Goal: Task Accomplishment & Management: Manage account settings

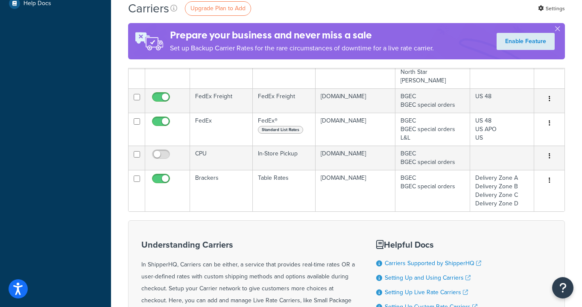
scroll to position [107, 0]
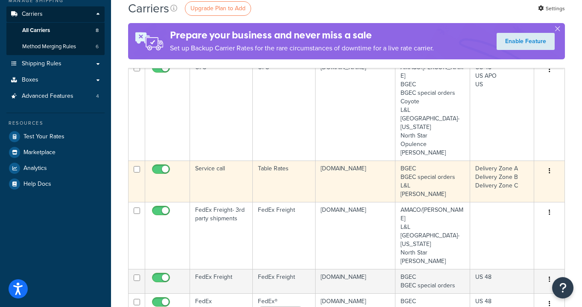
click at [212, 161] on td "Service call" at bounding box center [221, 181] width 63 height 41
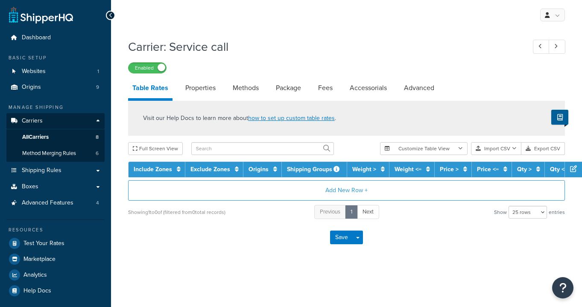
select select "25"
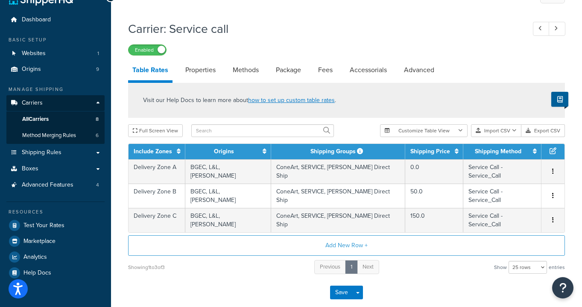
scroll to position [26, 0]
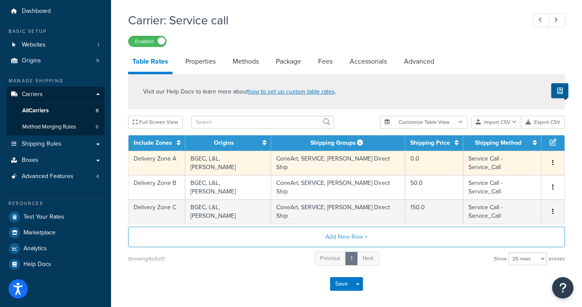
click at [246, 161] on td "BGEC, L&L, Skutt" at bounding box center [228, 163] width 86 height 24
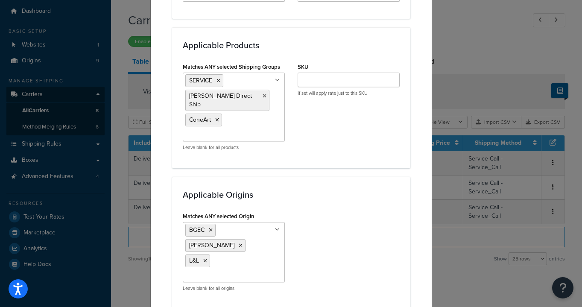
scroll to position [567, 0]
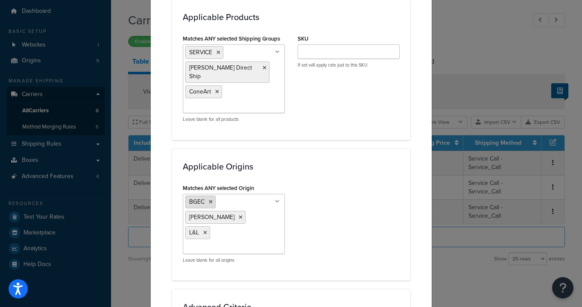
click at [211, 200] on icon at bounding box center [211, 202] width 4 height 5
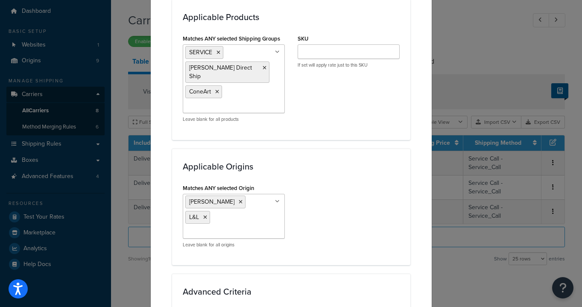
click at [333, 190] on div "Matches ANY selected Origin Skutt L&L BGEC BGEC special orders North Star AMACO…" at bounding box center [291, 218] width 230 height 73
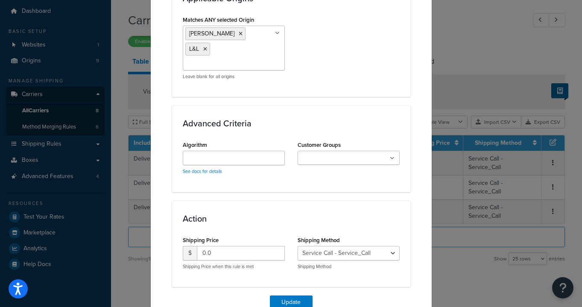
scroll to position [743, 0]
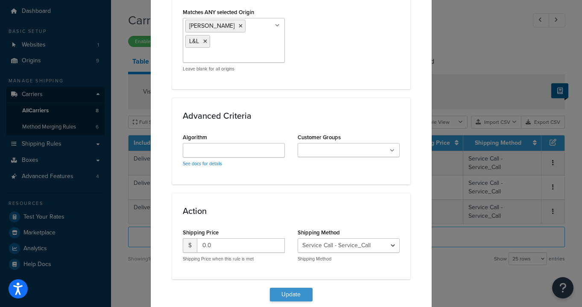
click at [293, 288] on button "Update" at bounding box center [291, 295] width 43 height 14
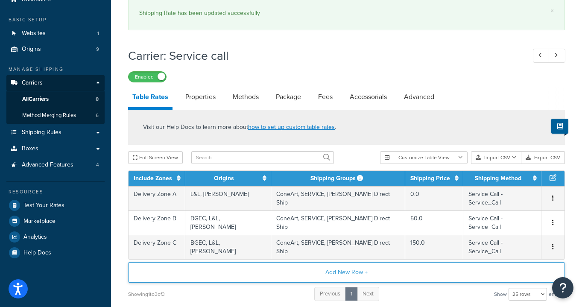
scroll to position [43, 0]
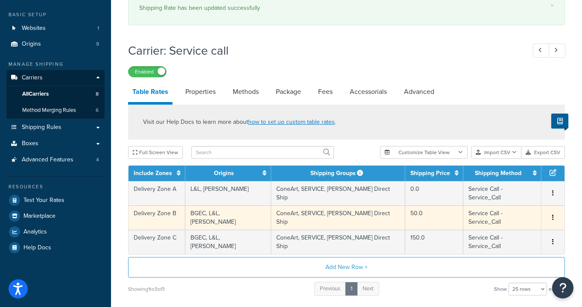
click at [316, 211] on td "ConeArt, SERVICE, Skutt Direct Ship" at bounding box center [338, 218] width 134 height 24
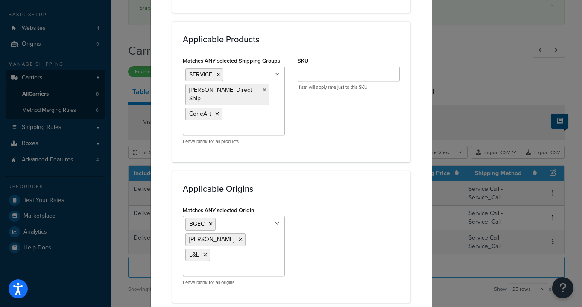
scroll to position [590, 0]
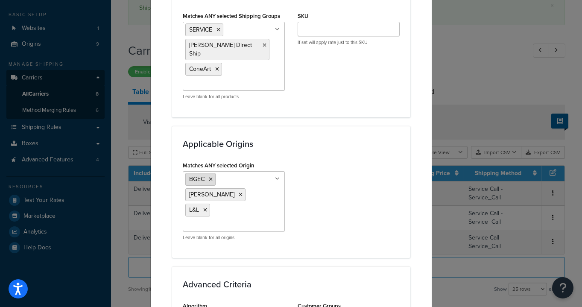
click at [211, 177] on icon at bounding box center [211, 179] width 4 height 5
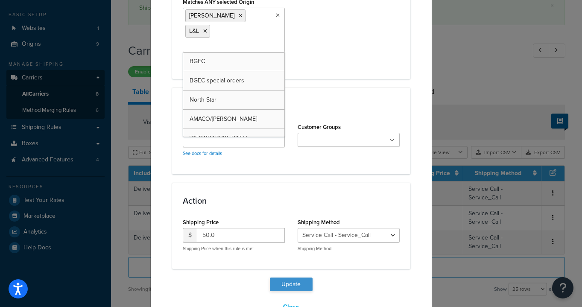
scroll to position [754, 0]
click at [294, 278] on button "Update" at bounding box center [291, 285] width 43 height 14
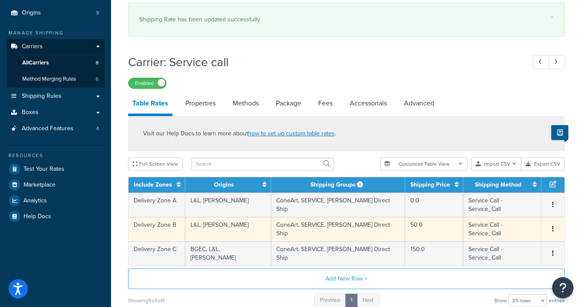
scroll to position [101, 0]
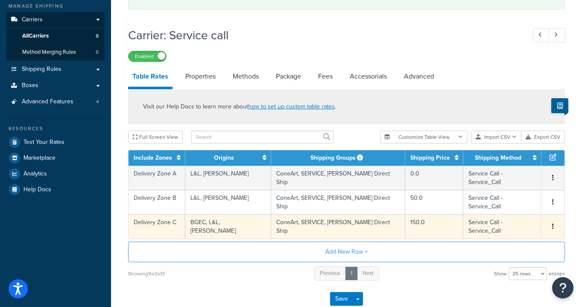
click at [220, 214] on td "BGEC, L&L, Skutt" at bounding box center [228, 226] width 86 height 24
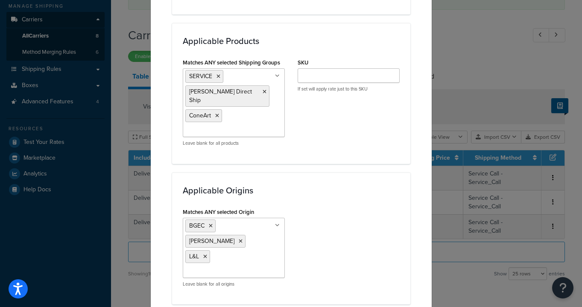
scroll to position [554, 0]
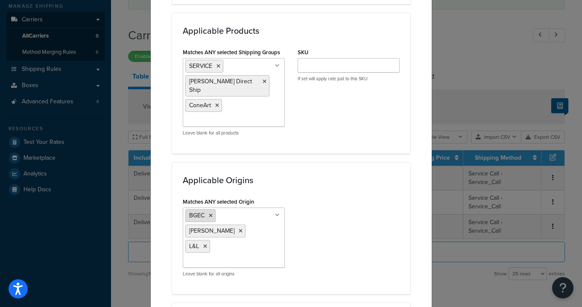
click at [210, 209] on li "BGEC" at bounding box center [200, 215] width 30 height 13
click at [212, 213] on icon at bounding box center [211, 215] width 4 height 5
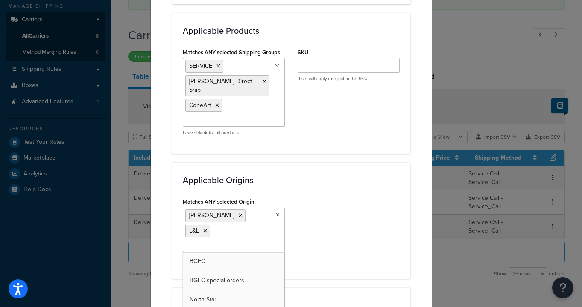
click at [352, 232] on div "Matches ANY selected Origin Skutt L&L BGEC BGEC special orders North Star AMACO…" at bounding box center [291, 232] width 230 height 73
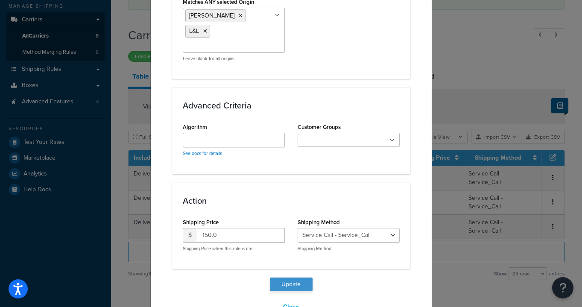
scroll to position [754, 0]
click at [285, 278] on button "Update" at bounding box center [291, 285] width 43 height 14
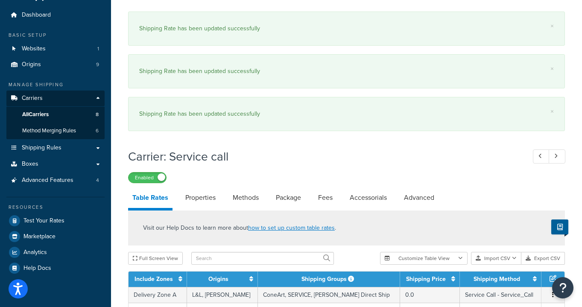
scroll to position [0, 0]
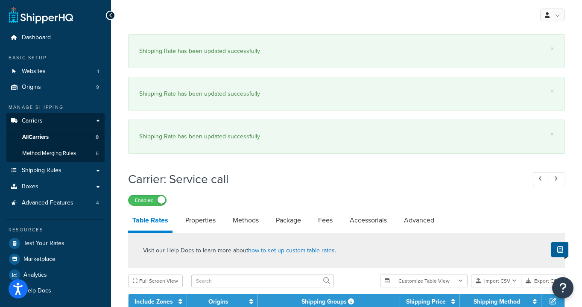
click at [42, 134] on span "All Carriers" at bounding box center [35, 137] width 26 height 7
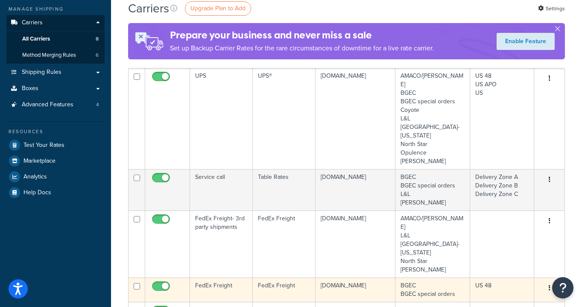
scroll to position [23, 0]
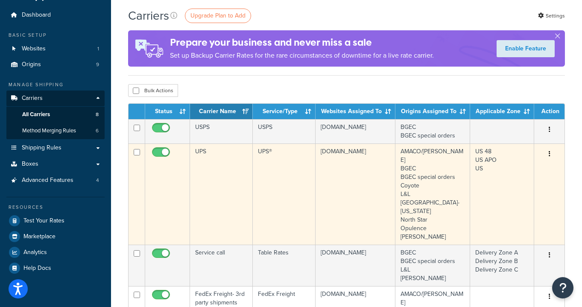
click at [235, 191] on td "UPS" at bounding box center [221, 194] width 63 height 101
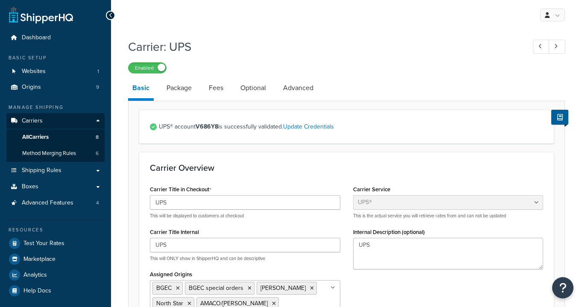
select select "ups"
select select "53"
select select "03"
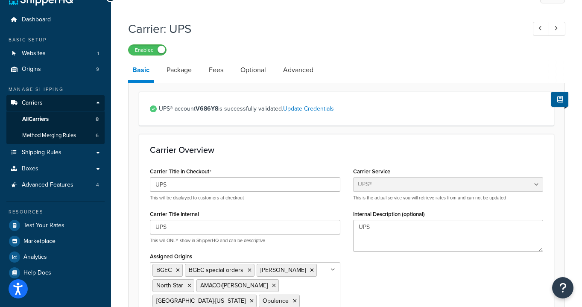
scroll to position [20, 0]
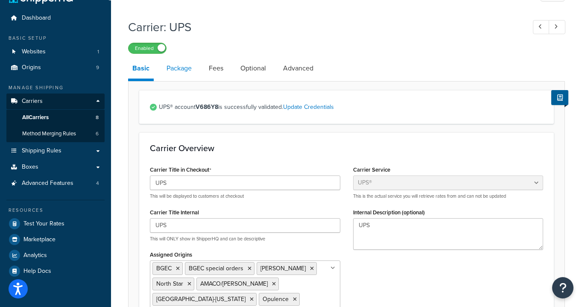
click at [182, 71] on link "Package" at bounding box center [179, 68] width 34 height 21
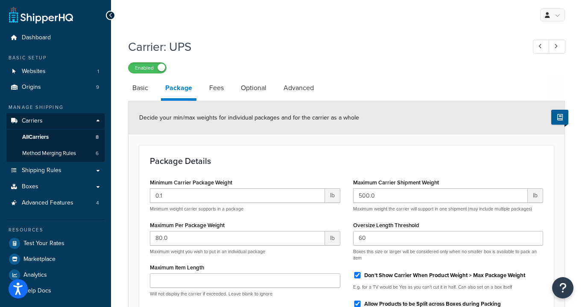
click at [38, 118] on span "Carriers" at bounding box center [32, 121] width 21 height 7
